Goal: Task Accomplishment & Management: Use online tool/utility

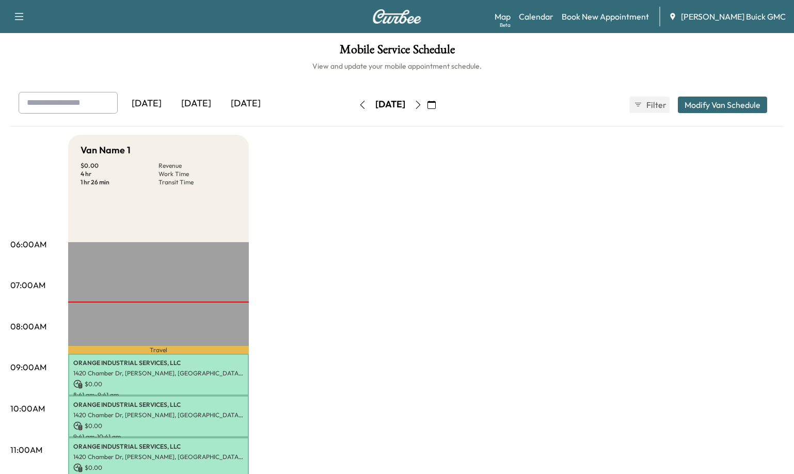
scroll to position [206, 0]
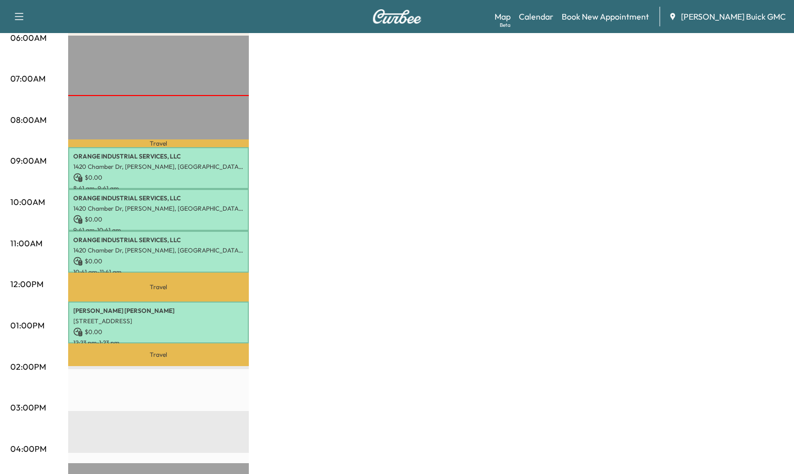
click at [310, 251] on div "Van Name 1 $ 0.00 Revenue 4 hr Work Time 1 hr 26 min Transit Time Travel ORANGE…" at bounding box center [425, 315] width 715 height 774
click at [352, 263] on div "Van Name 1 $ 0.00 Revenue 4 hr Work Time 1 hr 26 min Transit Time Travel ORANGE…" at bounding box center [425, 315] width 715 height 774
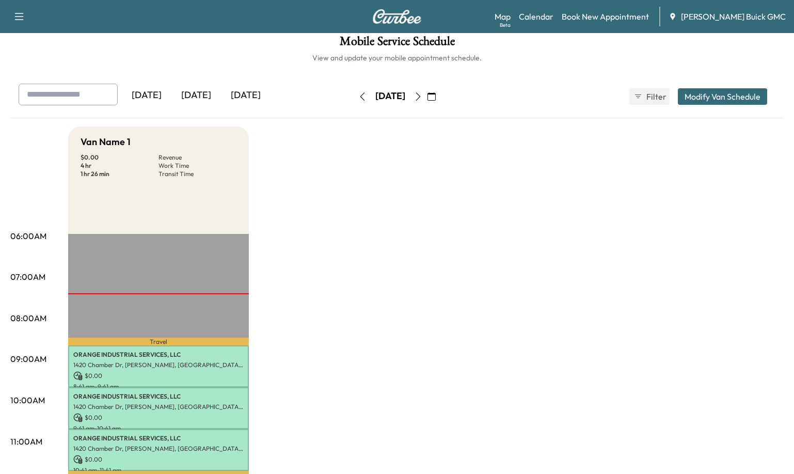
scroll to position [0, 0]
